Goal: Information Seeking & Learning: Compare options

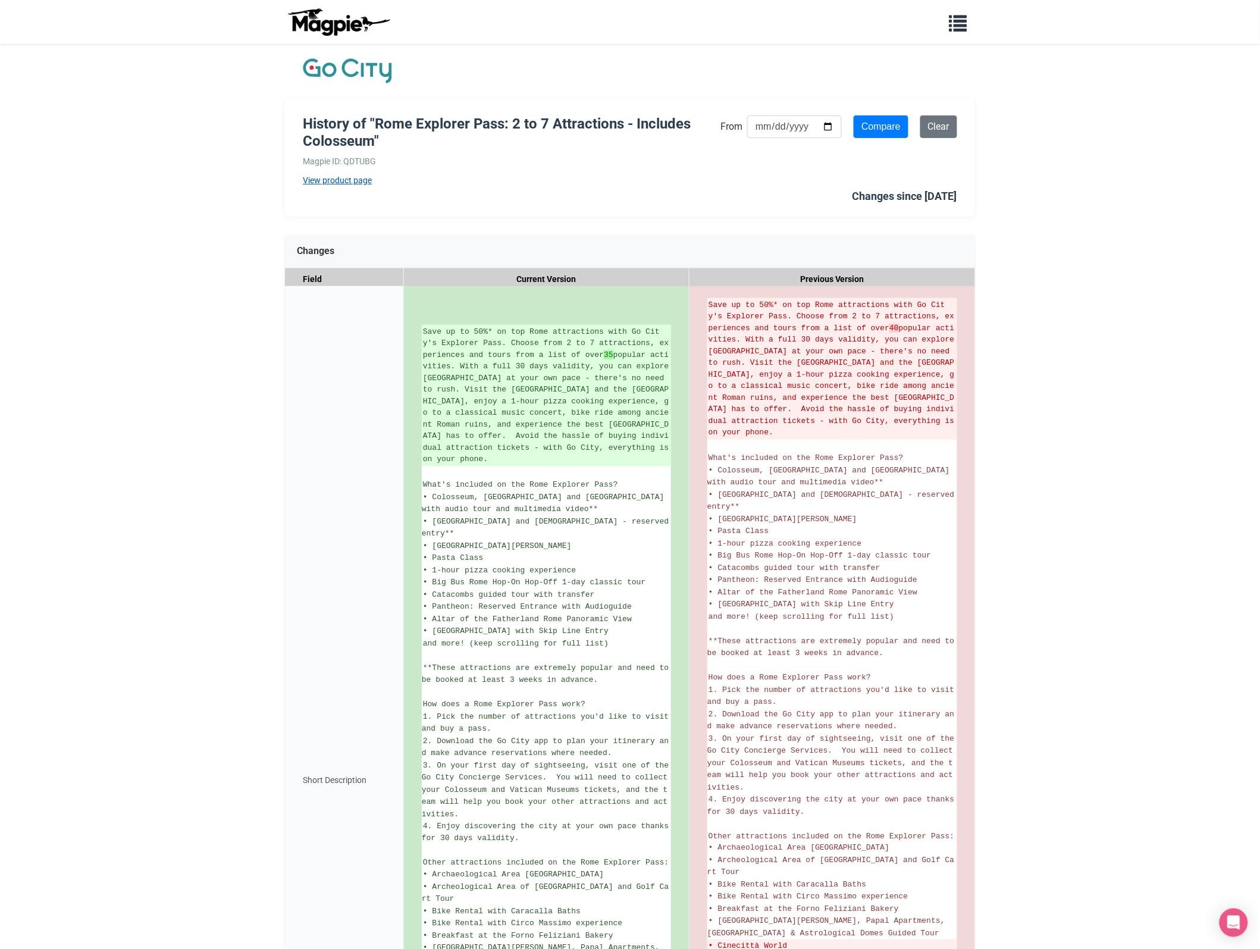
click at [340, 177] on link "View product page" at bounding box center [512, 180] width 418 height 13
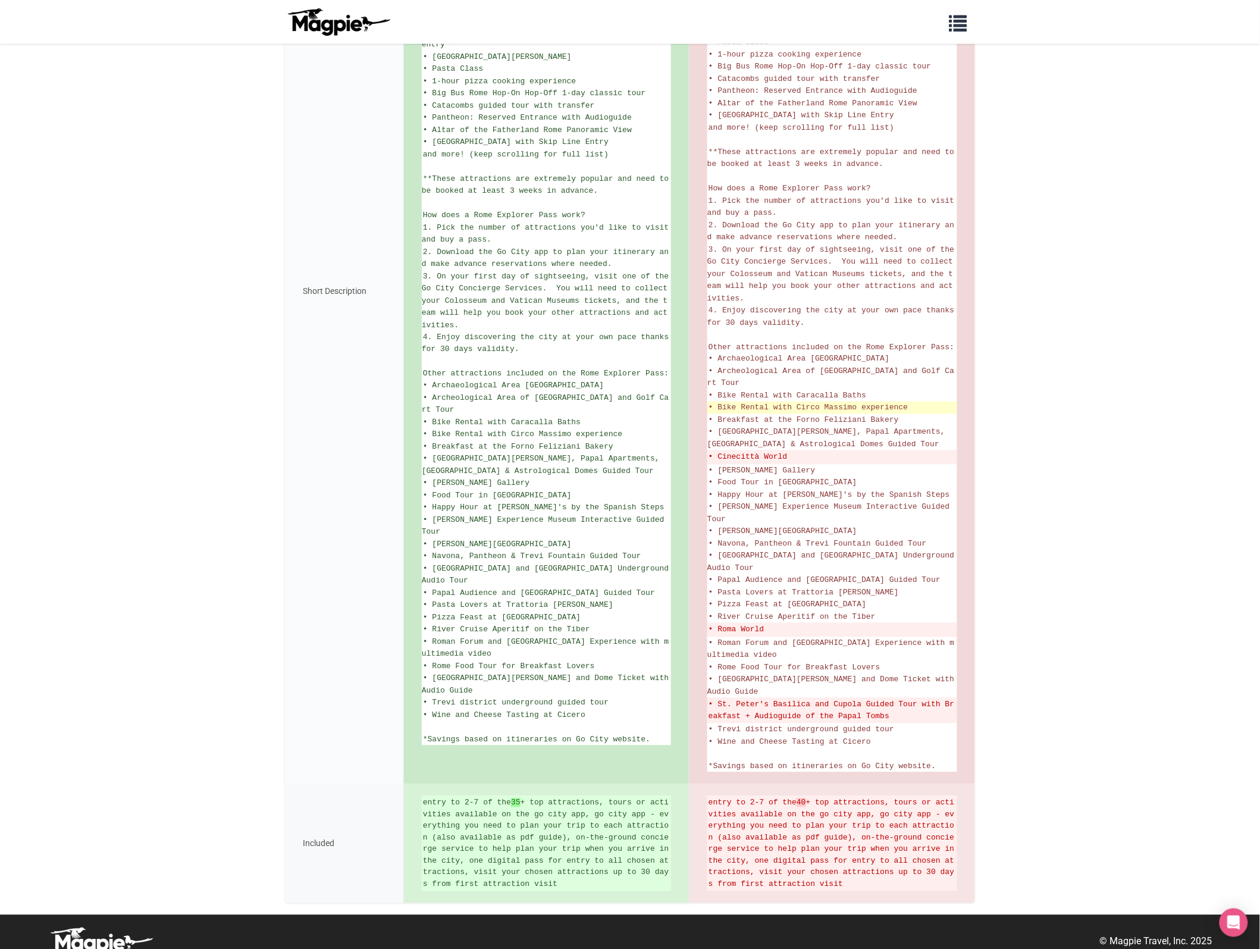
scroll to position [491, 0]
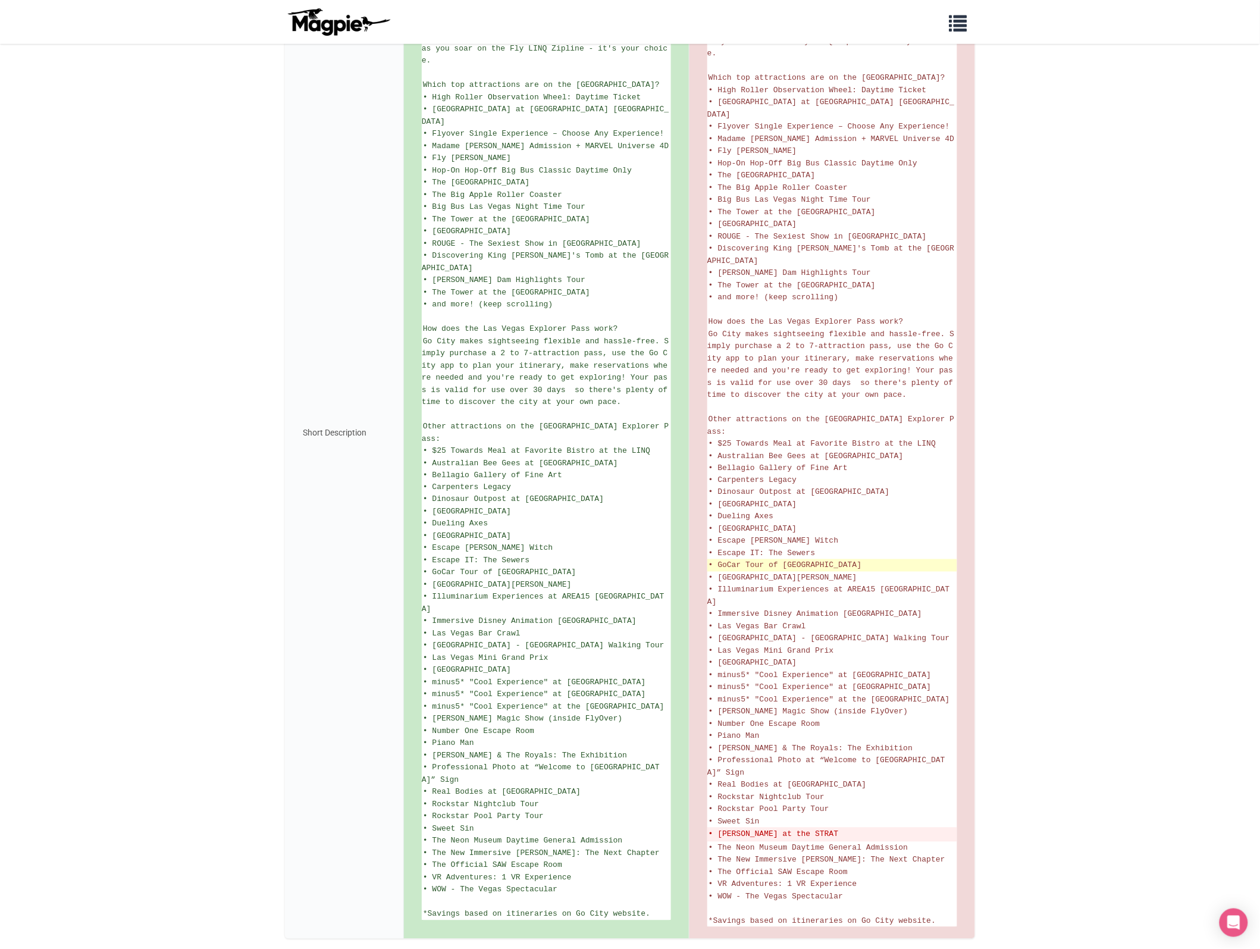
scroll to position [363, 0]
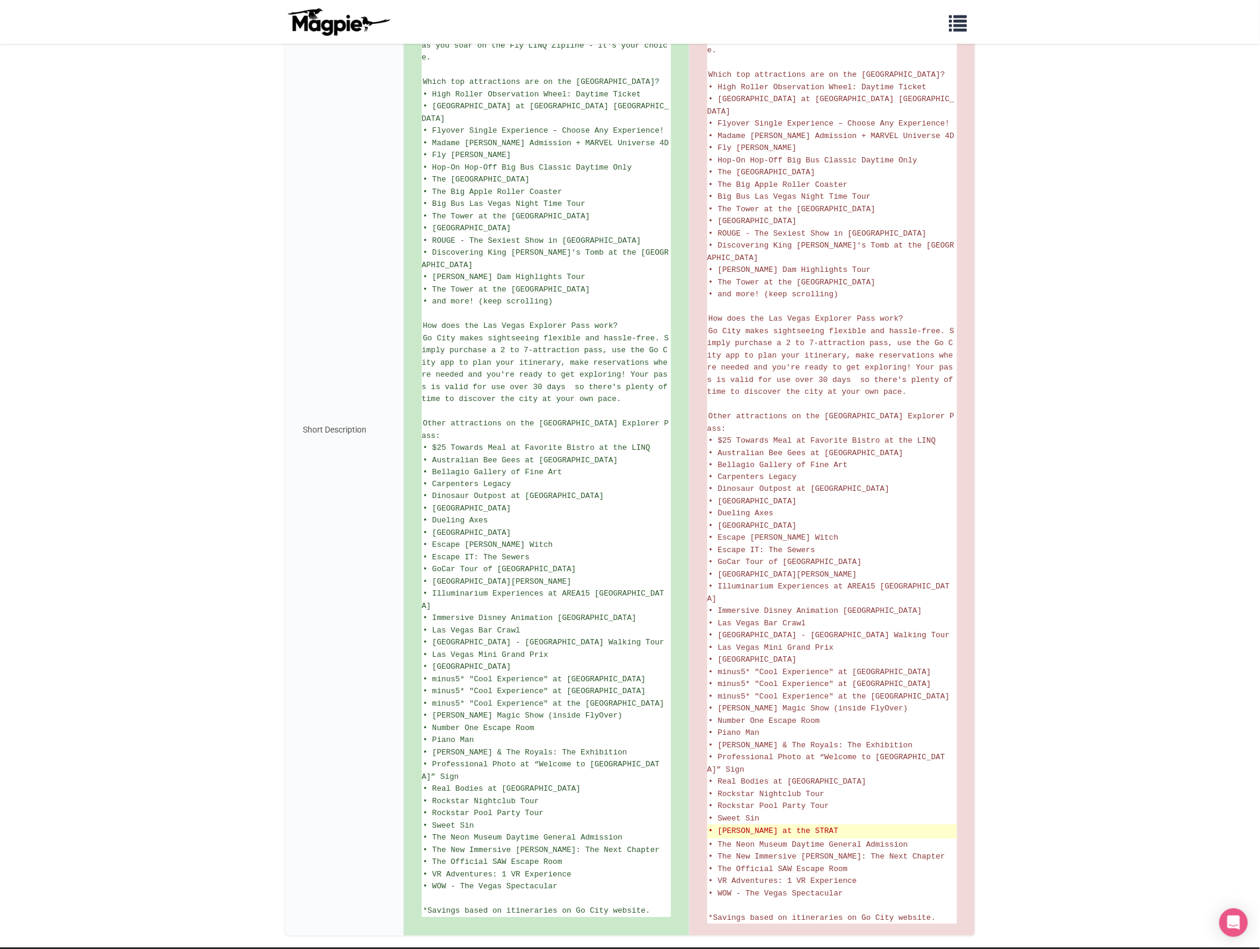
click at [766, 826] on del "• Terry Fator at the STRAT" at bounding box center [831, 832] width 247 height 12
drag, startPoint x: 766, startPoint y: 781, endPoint x: 715, endPoint y: 782, distance: 51.2
click at [715, 826] on del "• Terry Fator at the STRAT" at bounding box center [831, 832] width 247 height 12
copy del "Terry Fator at the STRAT"
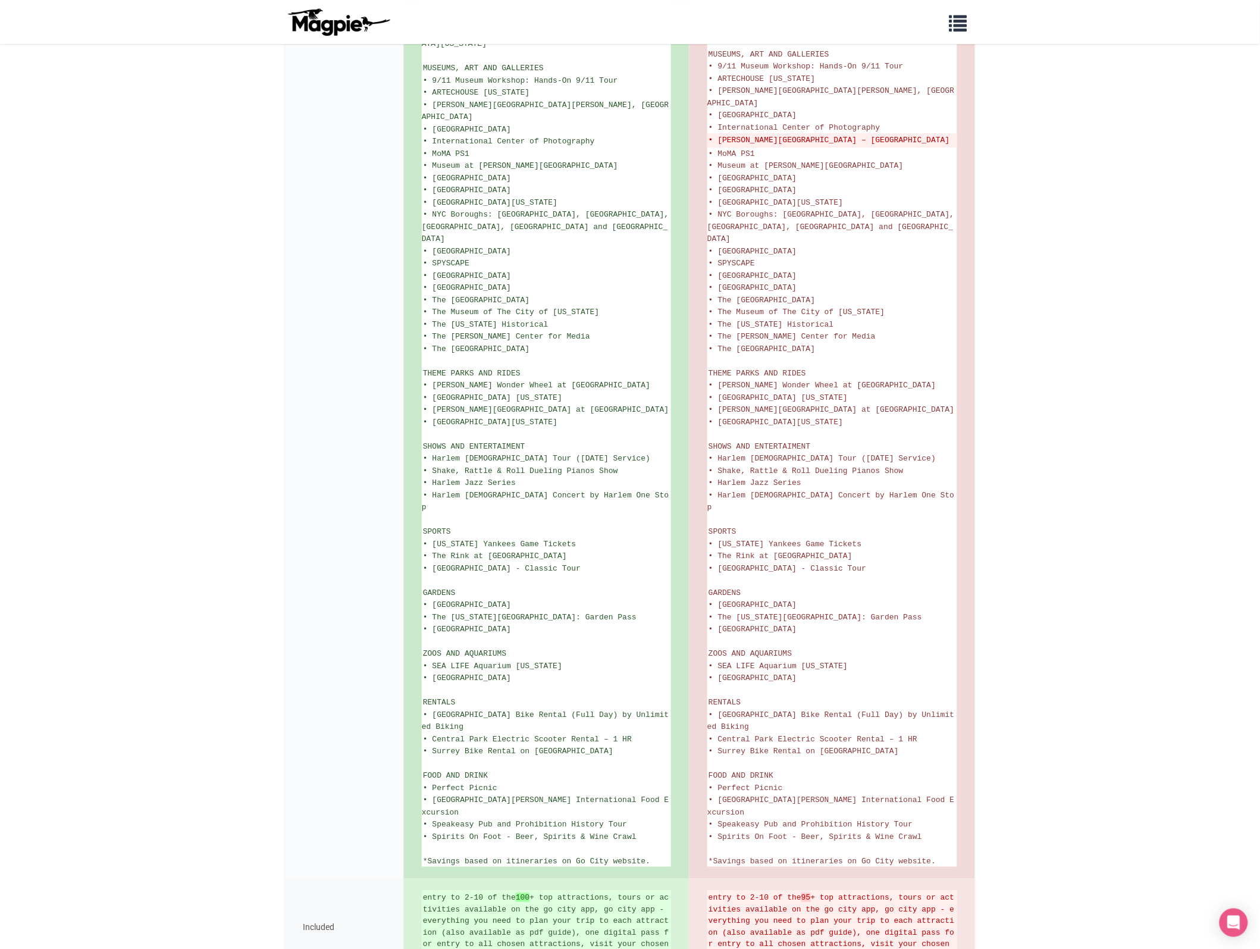
scroll to position [1574, 0]
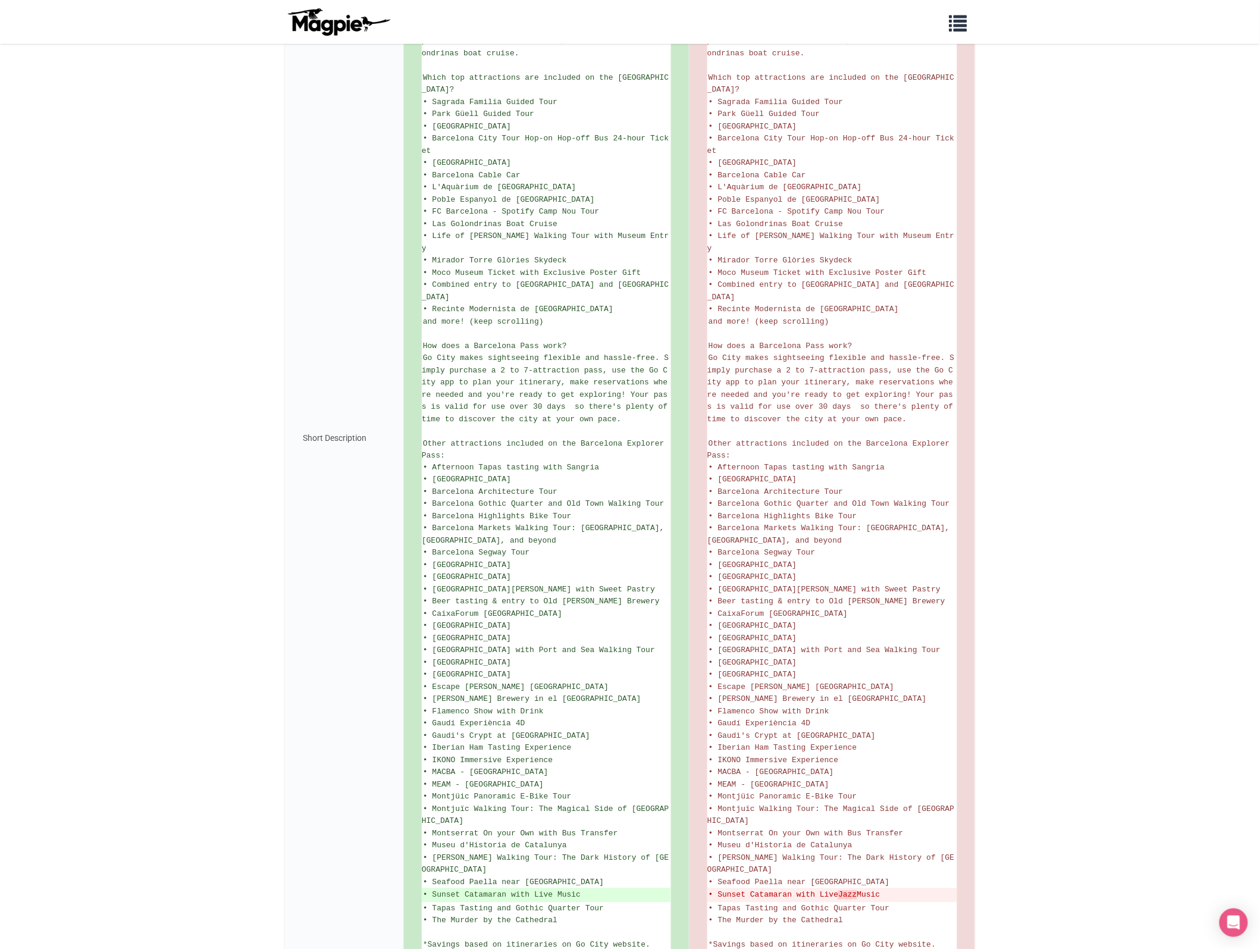
scroll to position [437, 0]
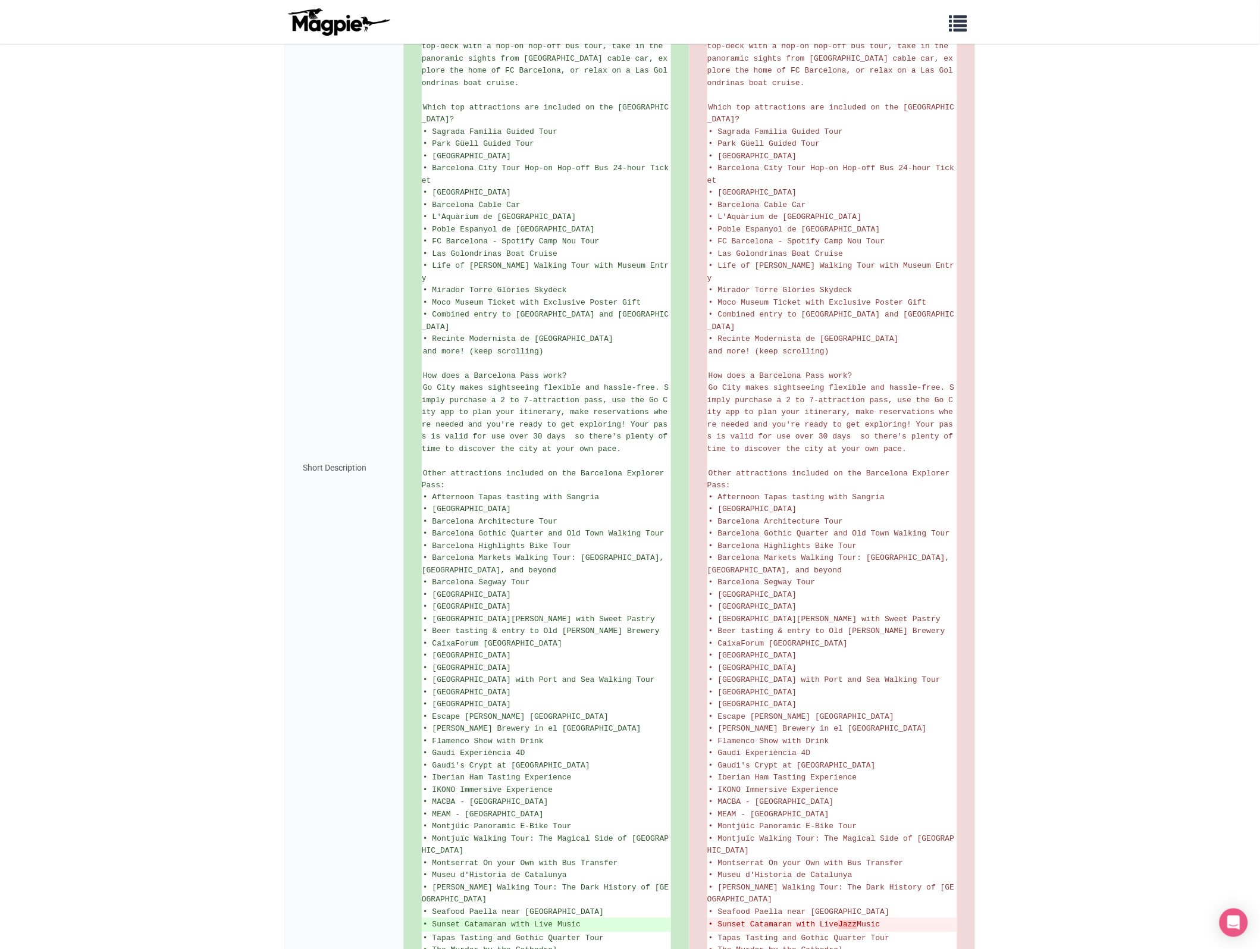
scroll to position [437, 0]
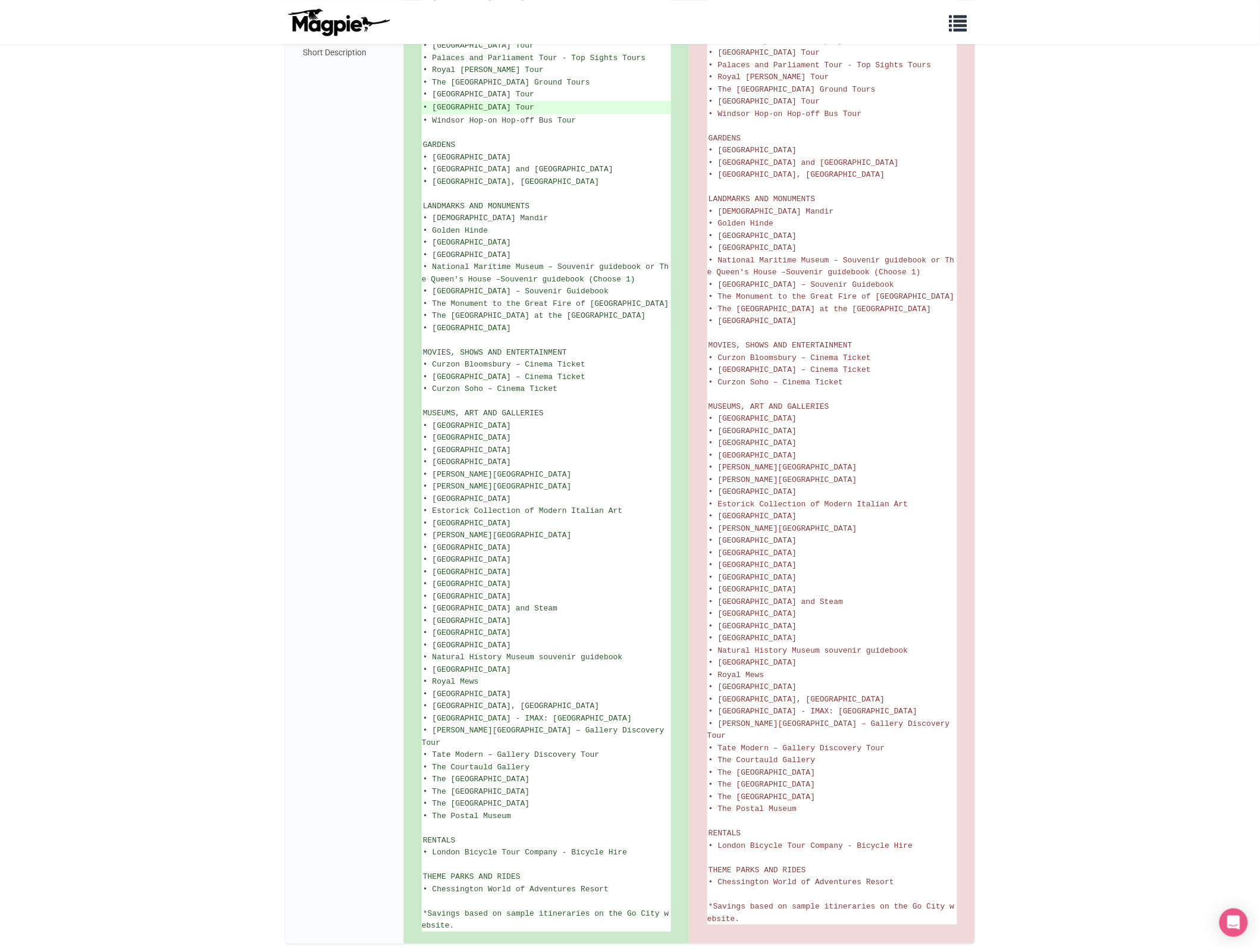
scroll to position [1178, 0]
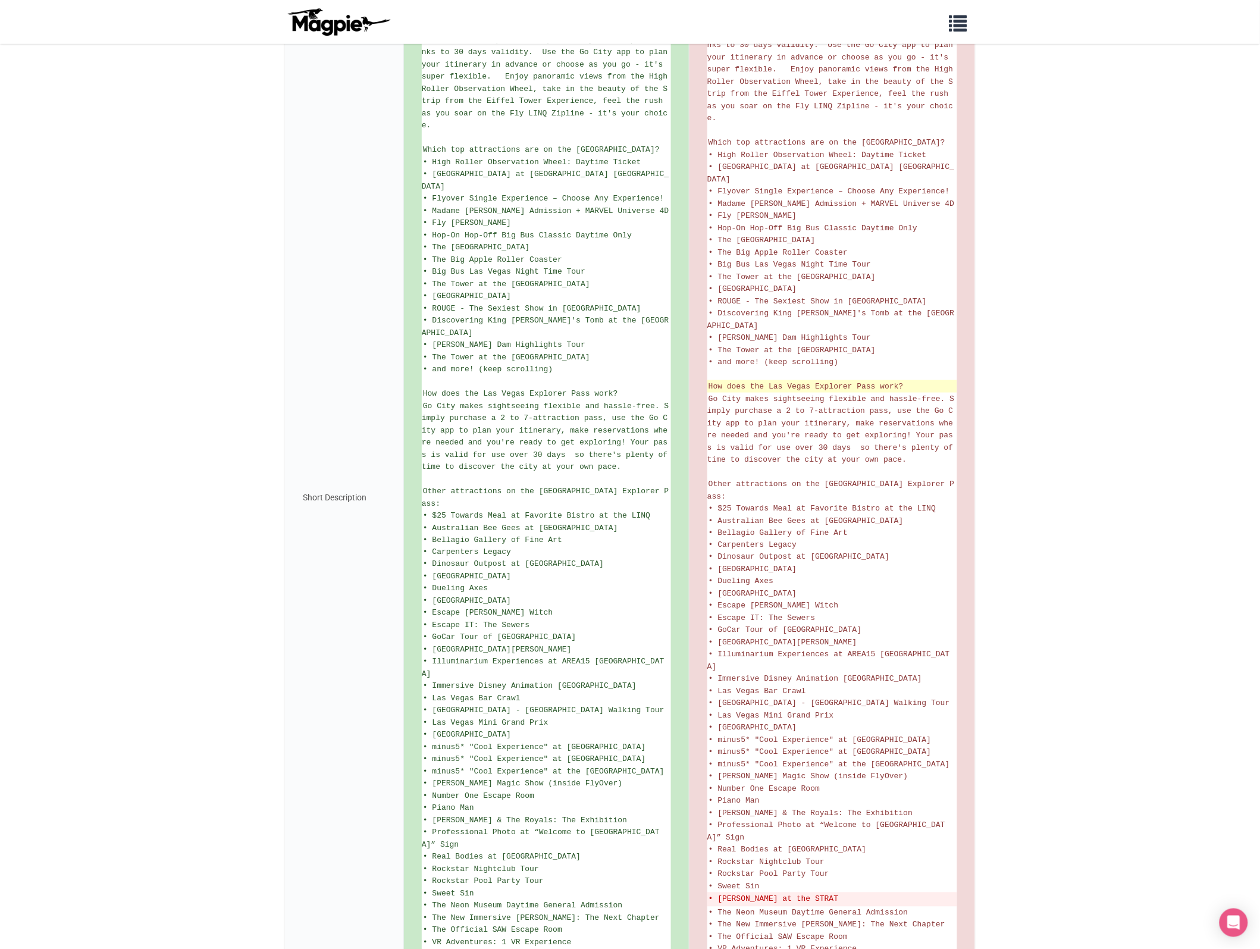
scroll to position [363, 0]
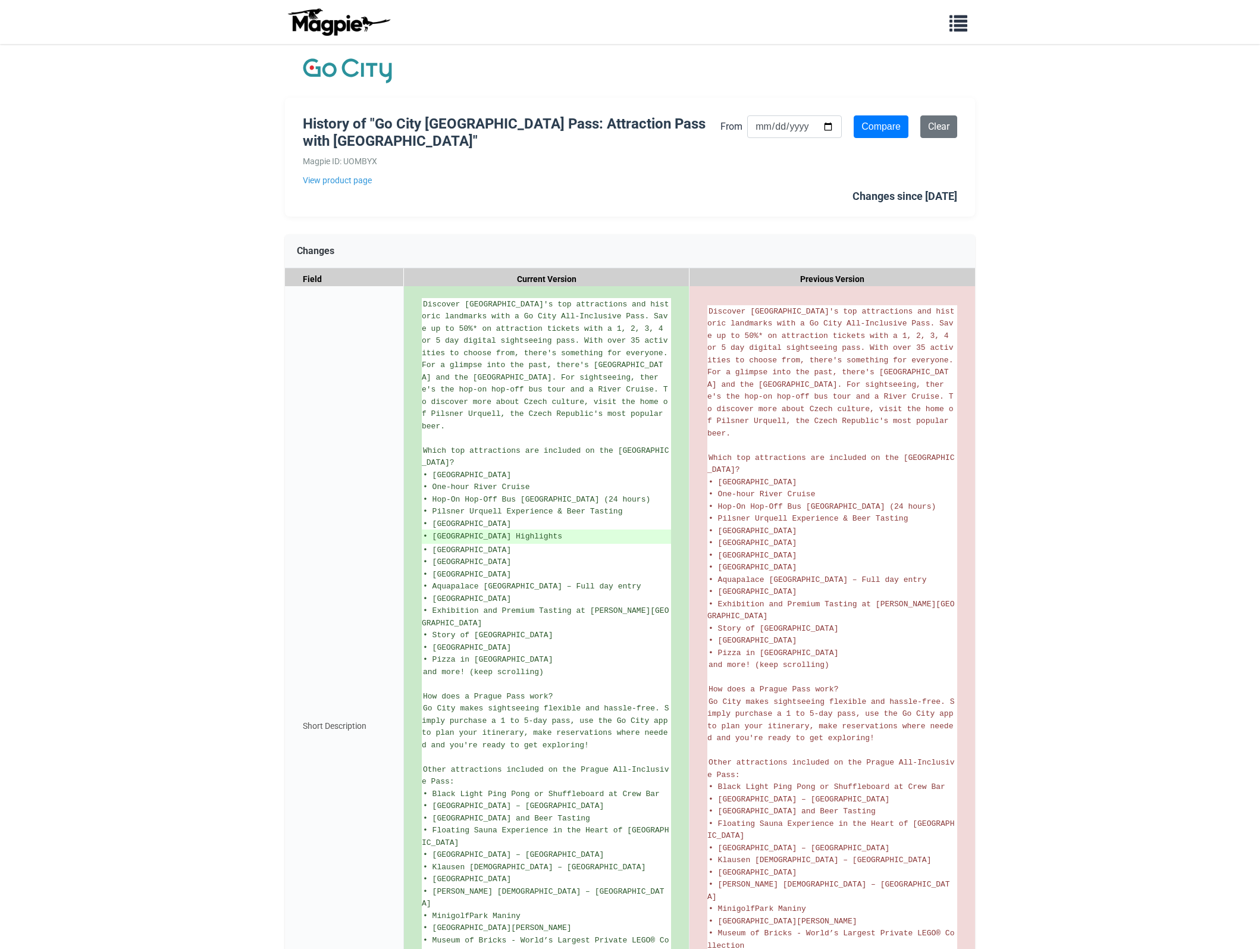
scroll to position [215, 0]
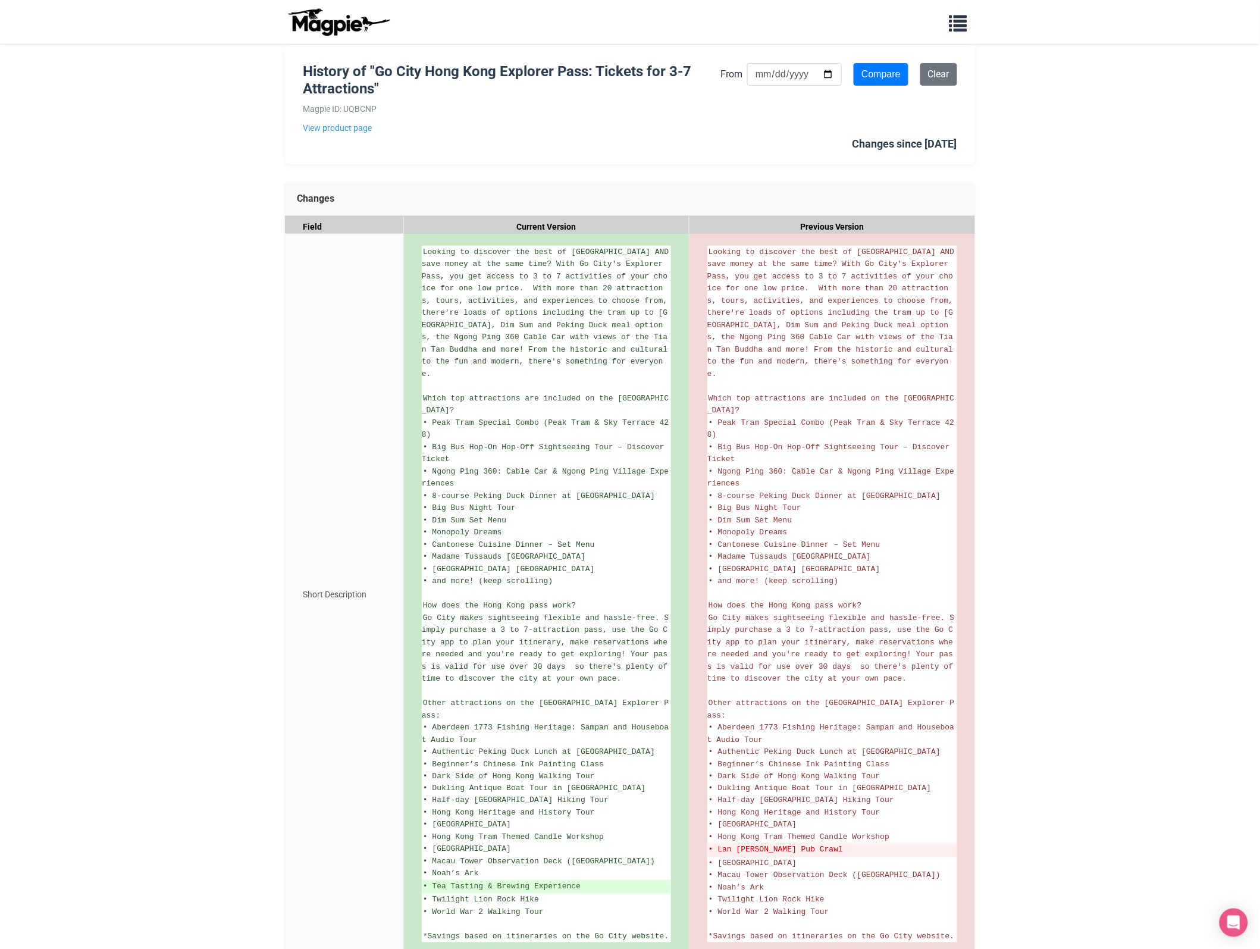
scroll to position [104, 0]
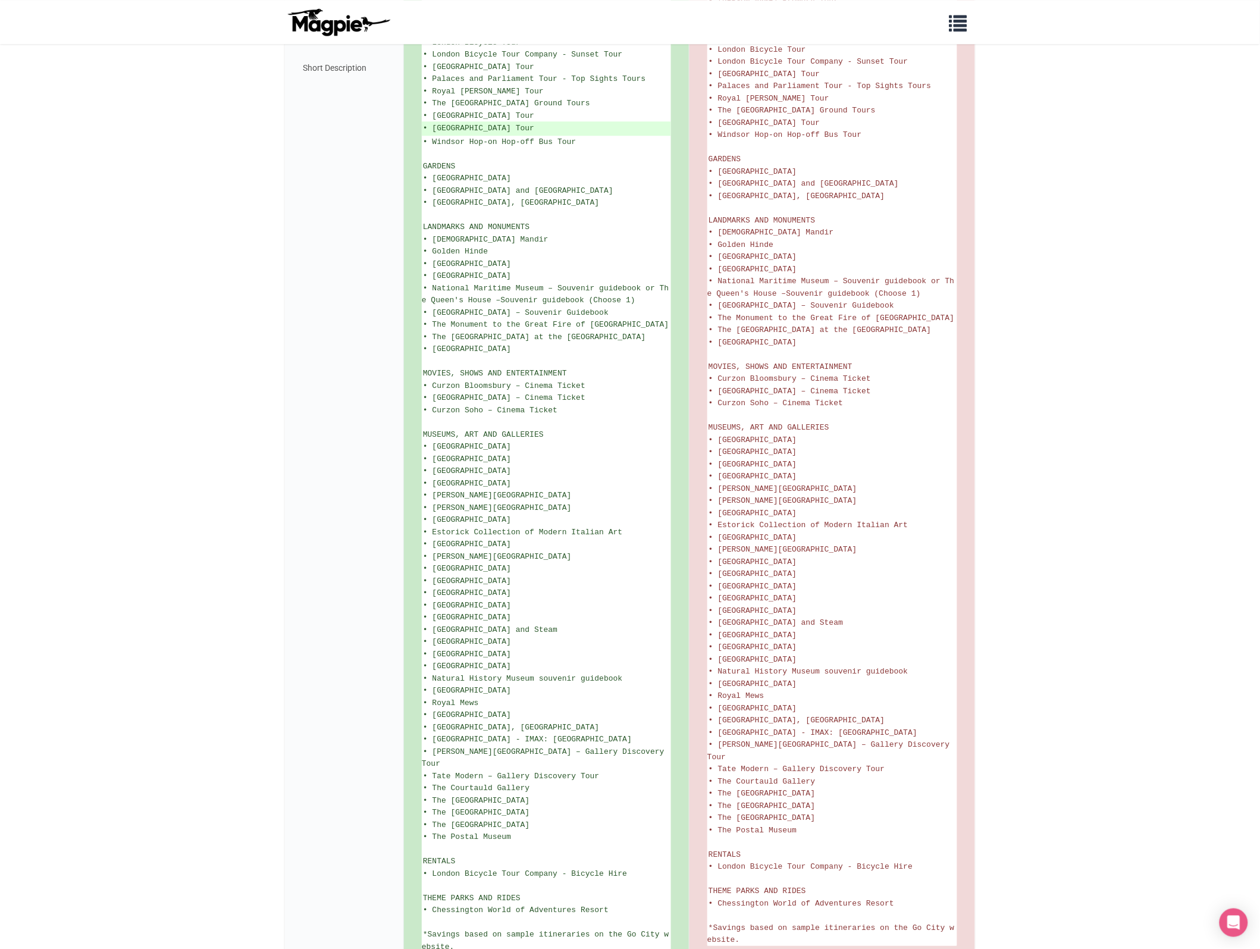
scroll to position [1178, 0]
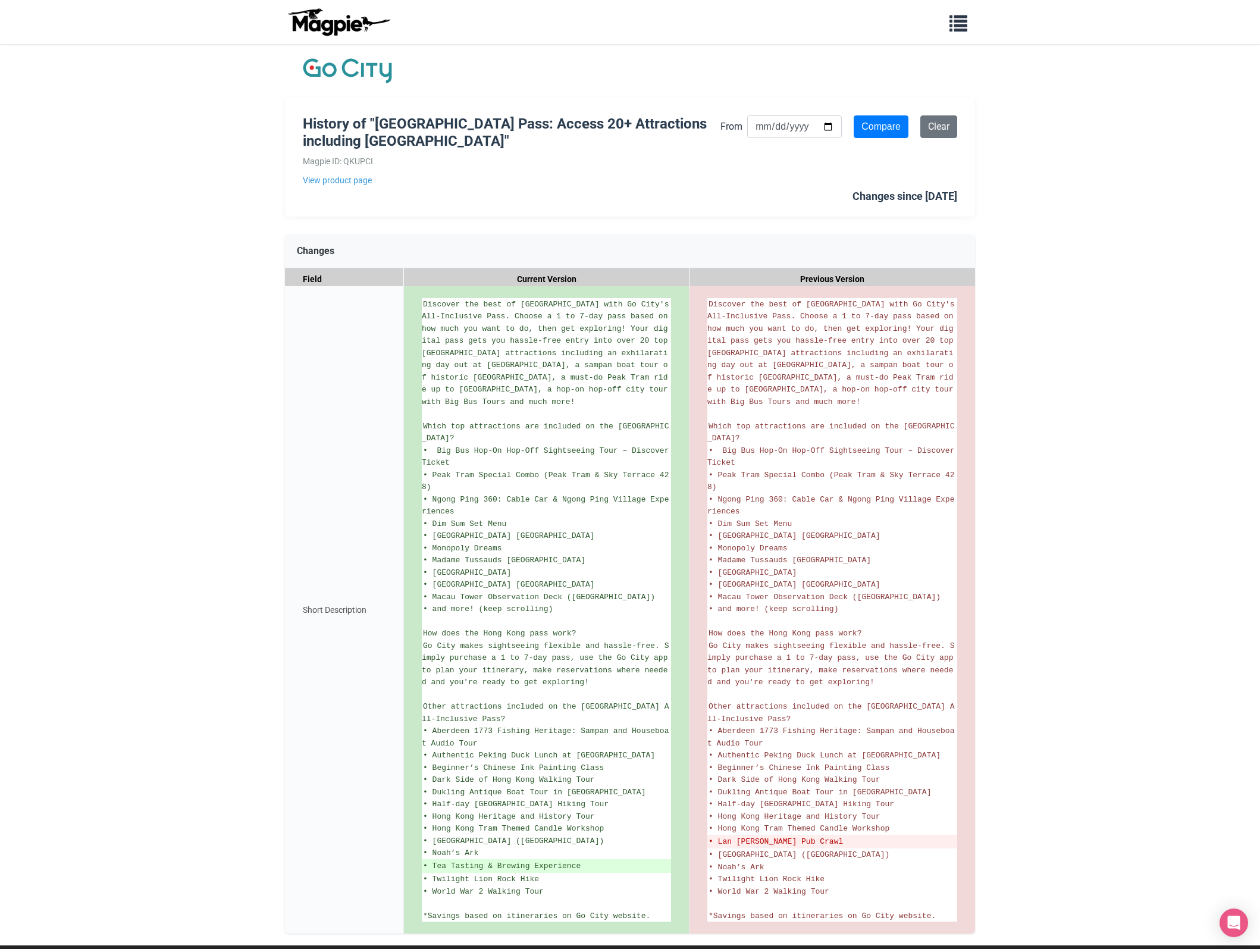
scroll to position [54, 0]
